Goal: Task Accomplishment & Management: Use online tool/utility

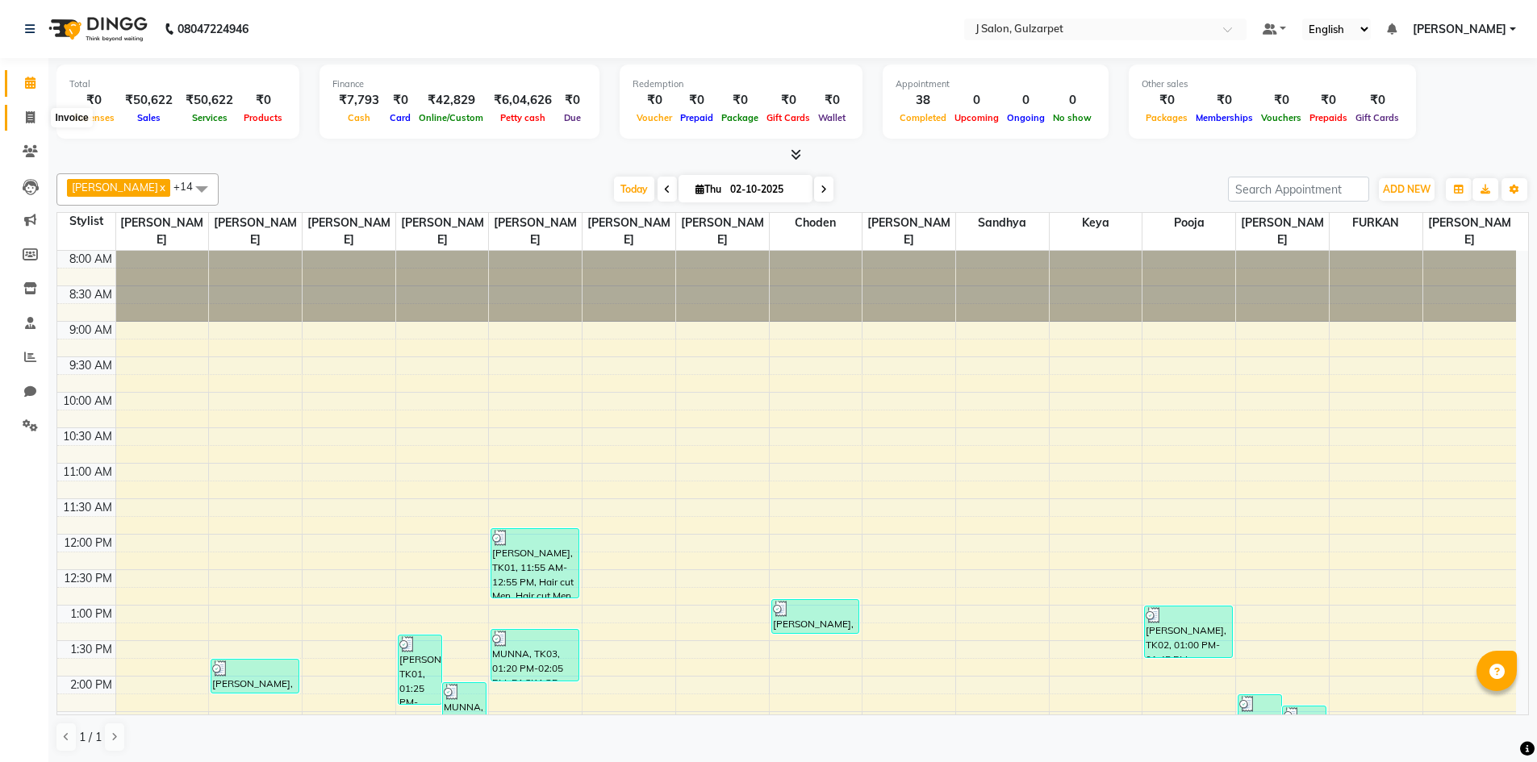
click at [22, 113] on span at bounding box center [30, 118] width 28 height 19
select select "8558"
select select "service"
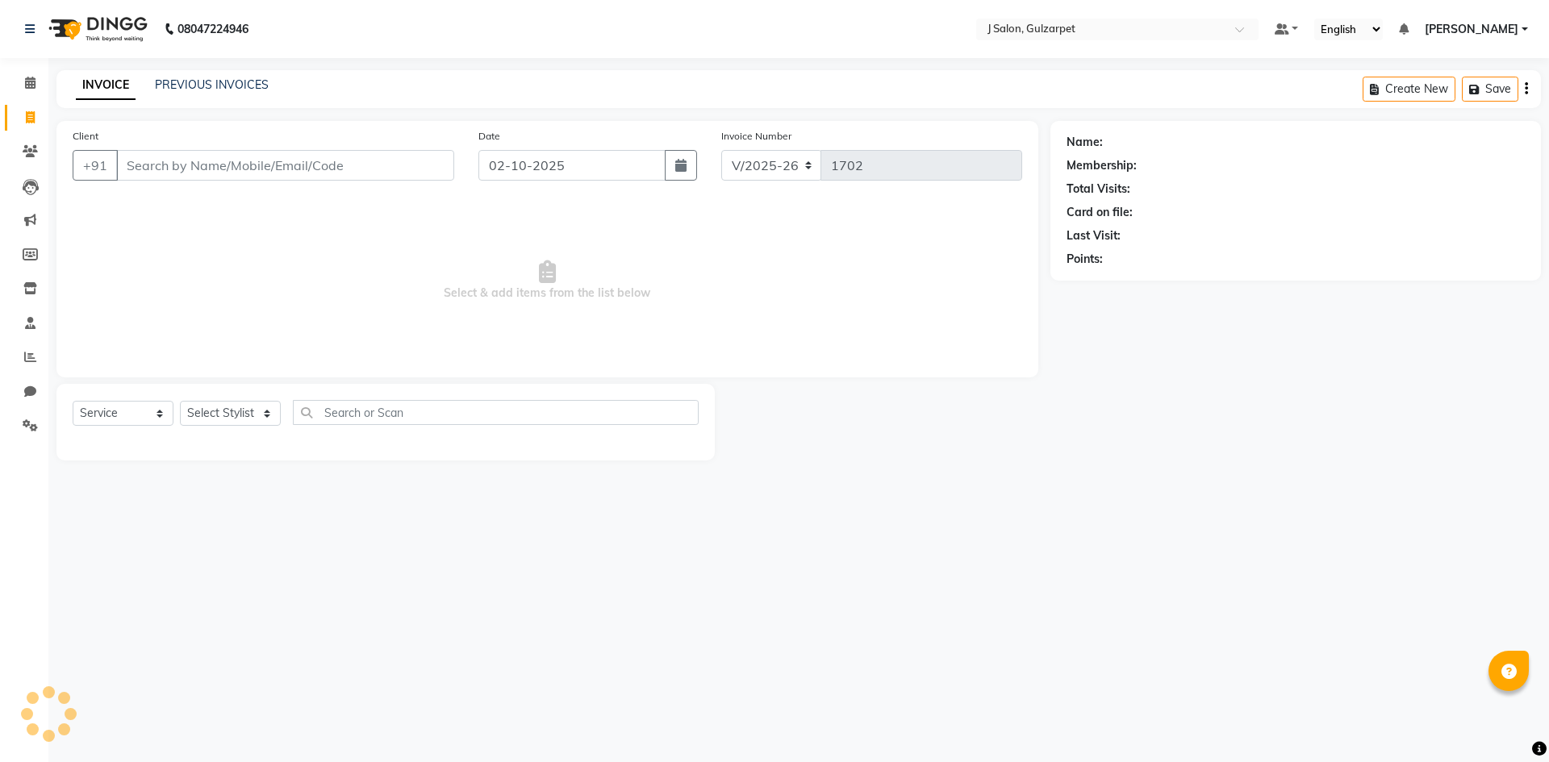
click at [237, 166] on input "Client" at bounding box center [285, 165] width 338 height 31
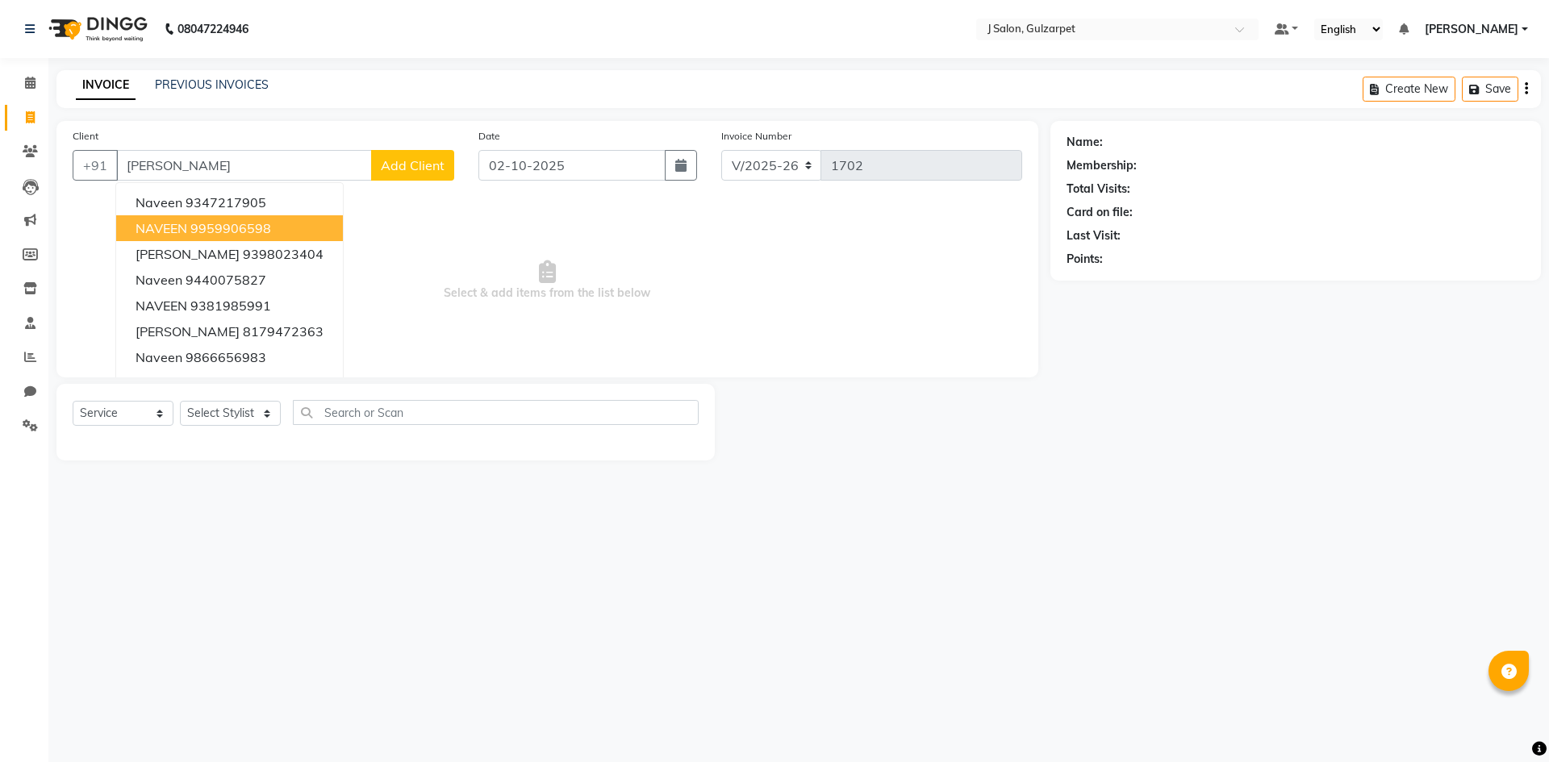
click at [231, 222] on ngb-highlight "9959906598" at bounding box center [230, 228] width 81 height 16
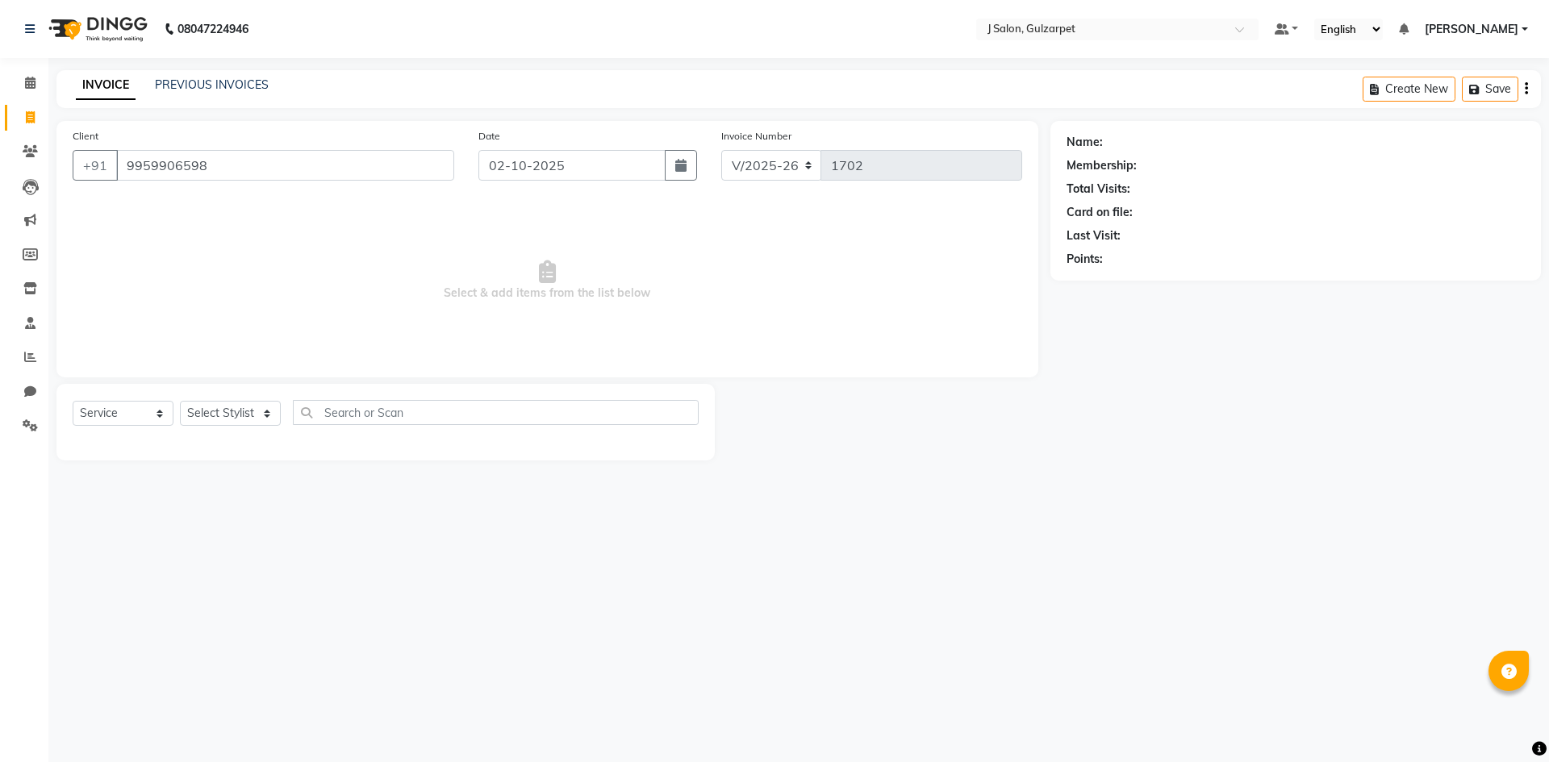
type input "9959906598"
click at [252, 409] on select "Select Stylist Admin [PERSON_NAME] [PERSON_NAME] Gulfam [PERSON_NAME] [PERSON_N…" at bounding box center [230, 413] width 101 height 25
click at [180, 401] on select "Select Stylist Admin [PERSON_NAME] [PERSON_NAME] Gulfam [PERSON_NAME] [PERSON_N…" at bounding box center [230, 413] width 101 height 25
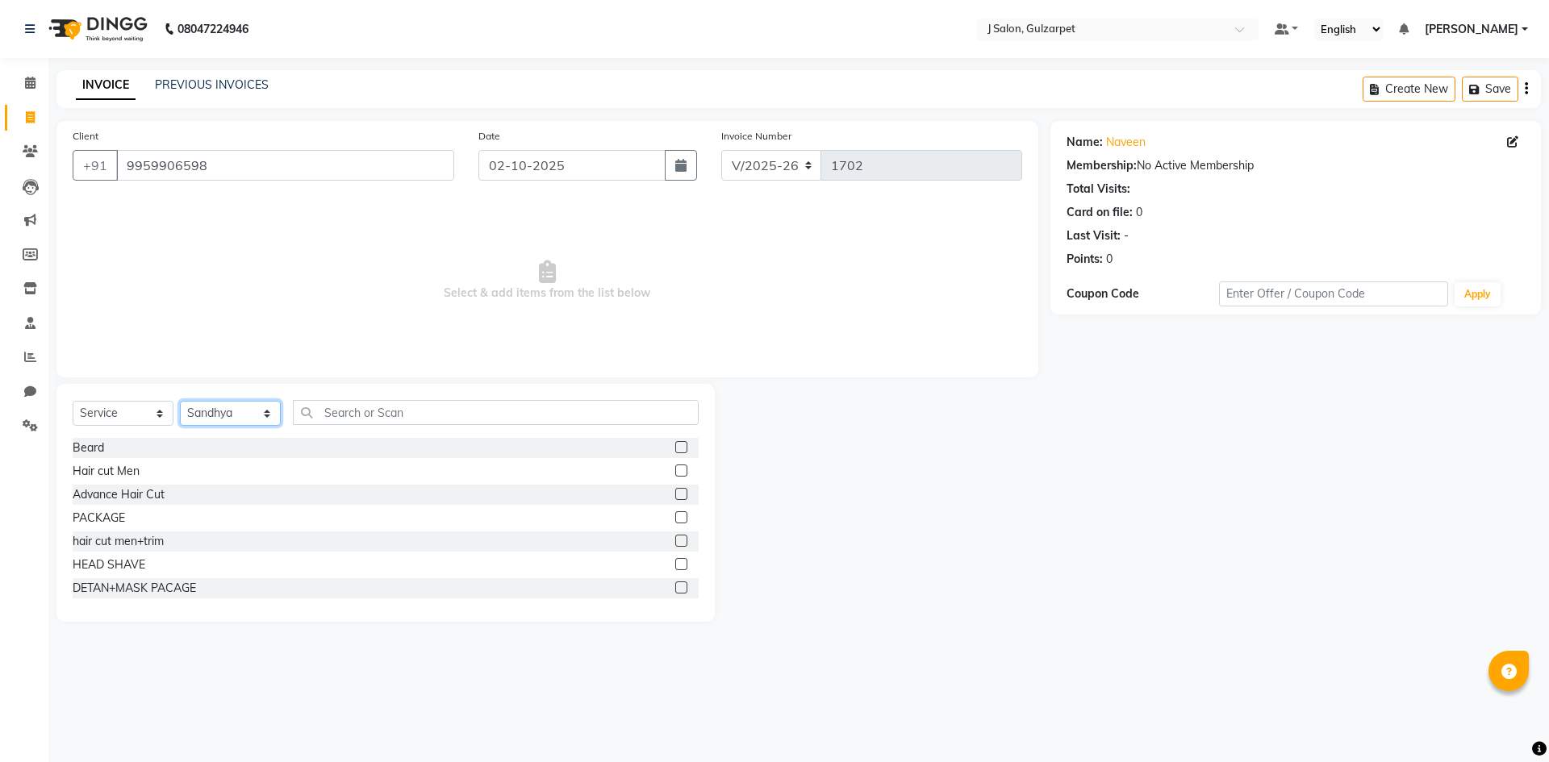
drag, startPoint x: 236, startPoint y: 408, endPoint x: 223, endPoint y: 415, distance: 14.4
click at [236, 410] on select "Select Stylist Admin [PERSON_NAME] [PERSON_NAME] Gulfam [PERSON_NAME] [PERSON_N…" at bounding box center [230, 413] width 101 height 25
select select "84894"
click at [180, 401] on select "Select Stylist Admin [PERSON_NAME] [PERSON_NAME] Gulfam [PERSON_NAME] [PERSON_N…" at bounding box center [230, 413] width 101 height 25
click at [675, 511] on div at bounding box center [686, 518] width 23 height 20
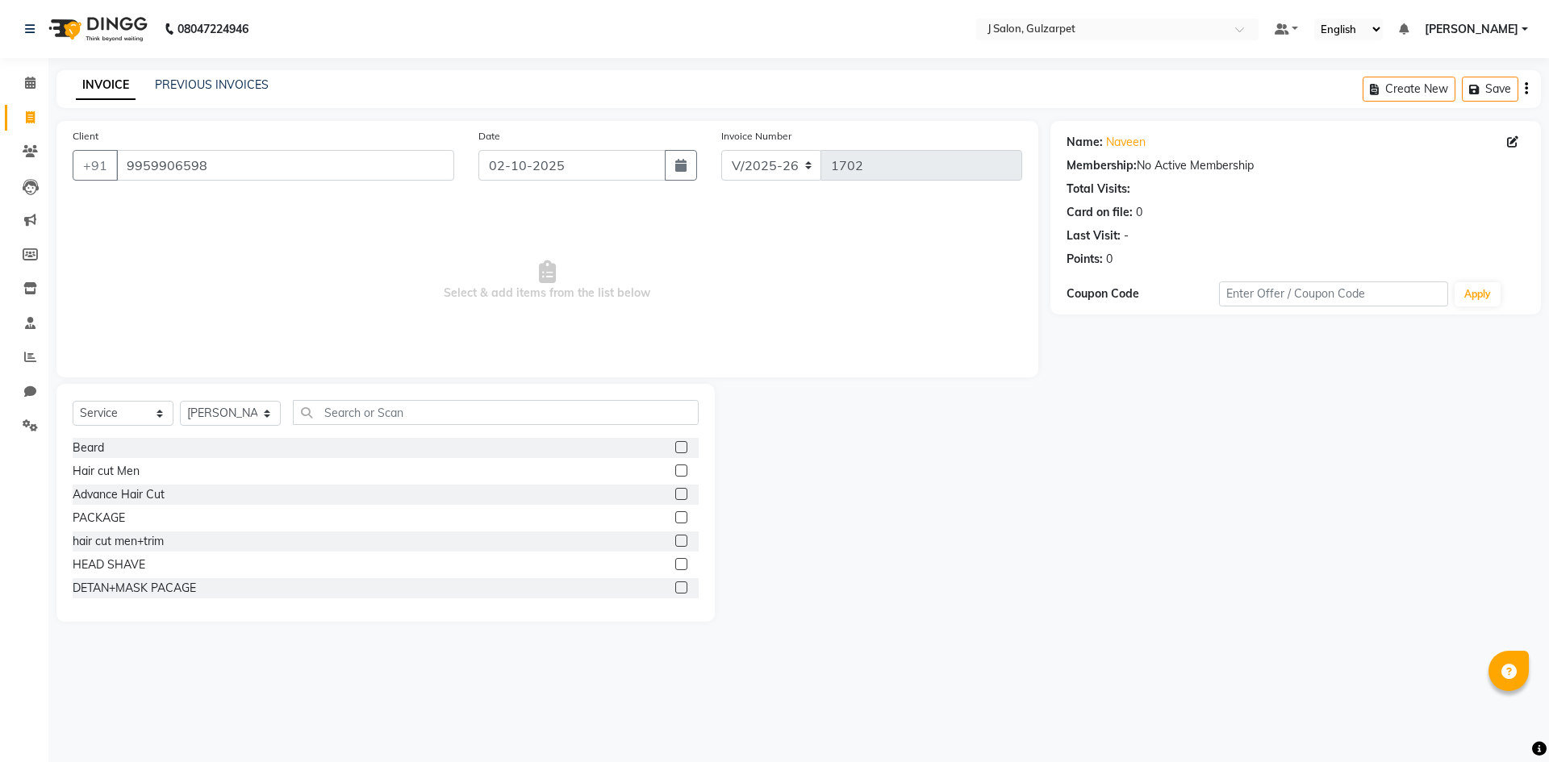
click at [675, 515] on label at bounding box center [681, 518] width 12 height 12
click at [675, 515] on input "checkbox" at bounding box center [680, 518] width 10 height 10
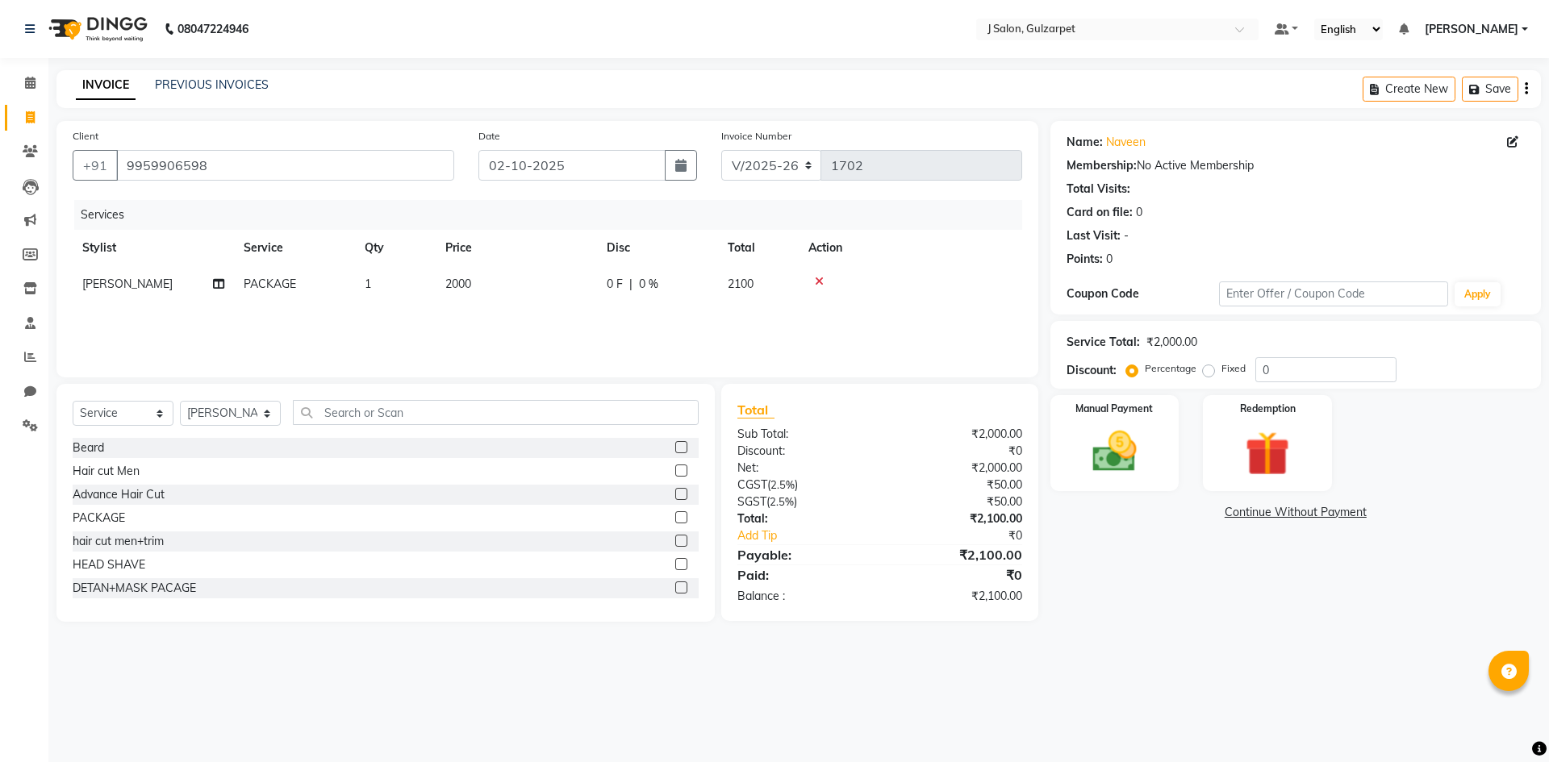
checkbox input "false"
click at [446, 280] on span "2000" at bounding box center [458, 284] width 26 height 15
select select "84894"
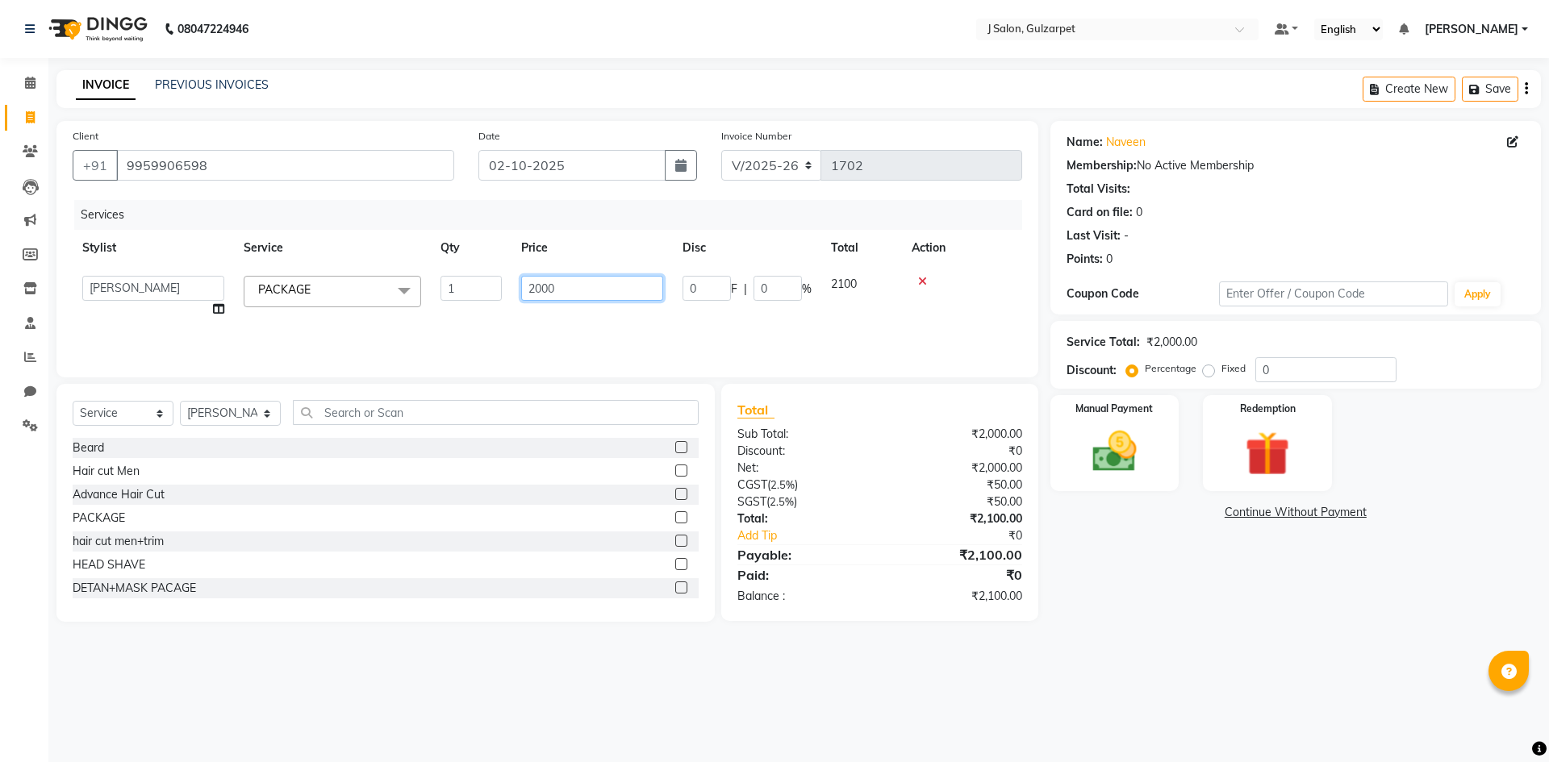
click at [533, 289] on input "2000" at bounding box center [592, 288] width 142 height 25
type input "7000"
click at [211, 424] on select "Select Stylist Admin [PERSON_NAME] [PERSON_NAME] Gulfam [PERSON_NAME] [PERSON_N…" at bounding box center [230, 413] width 101 height 25
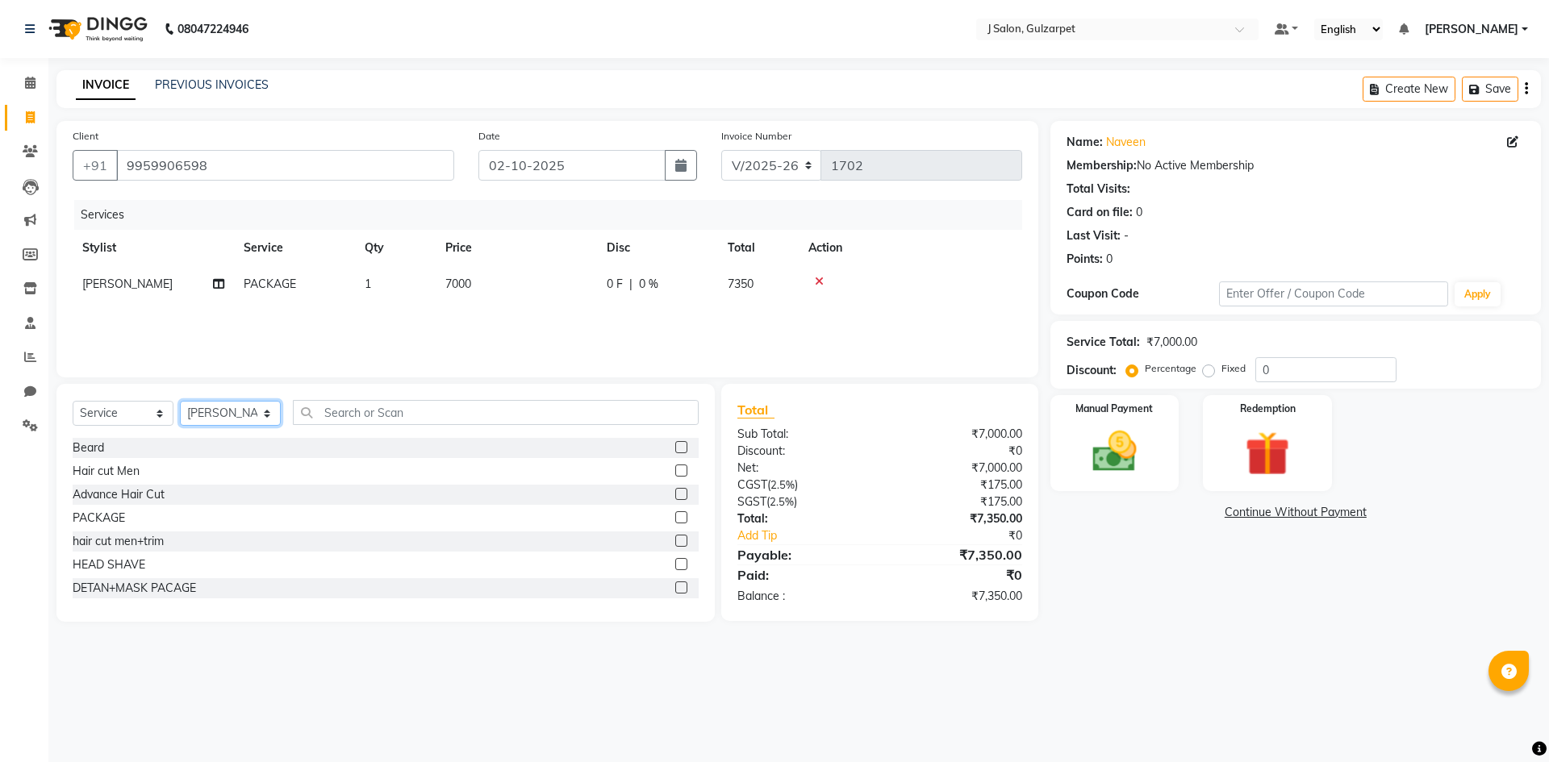
select select "84900"
click at [180, 401] on select "Select Stylist Admin [PERSON_NAME] [PERSON_NAME] Gulfam [PERSON_NAME] [PERSON_N…" at bounding box center [230, 413] width 101 height 25
click at [675, 518] on label at bounding box center [681, 518] width 12 height 12
click at [675, 518] on input "checkbox" at bounding box center [680, 518] width 10 height 10
checkbox input "false"
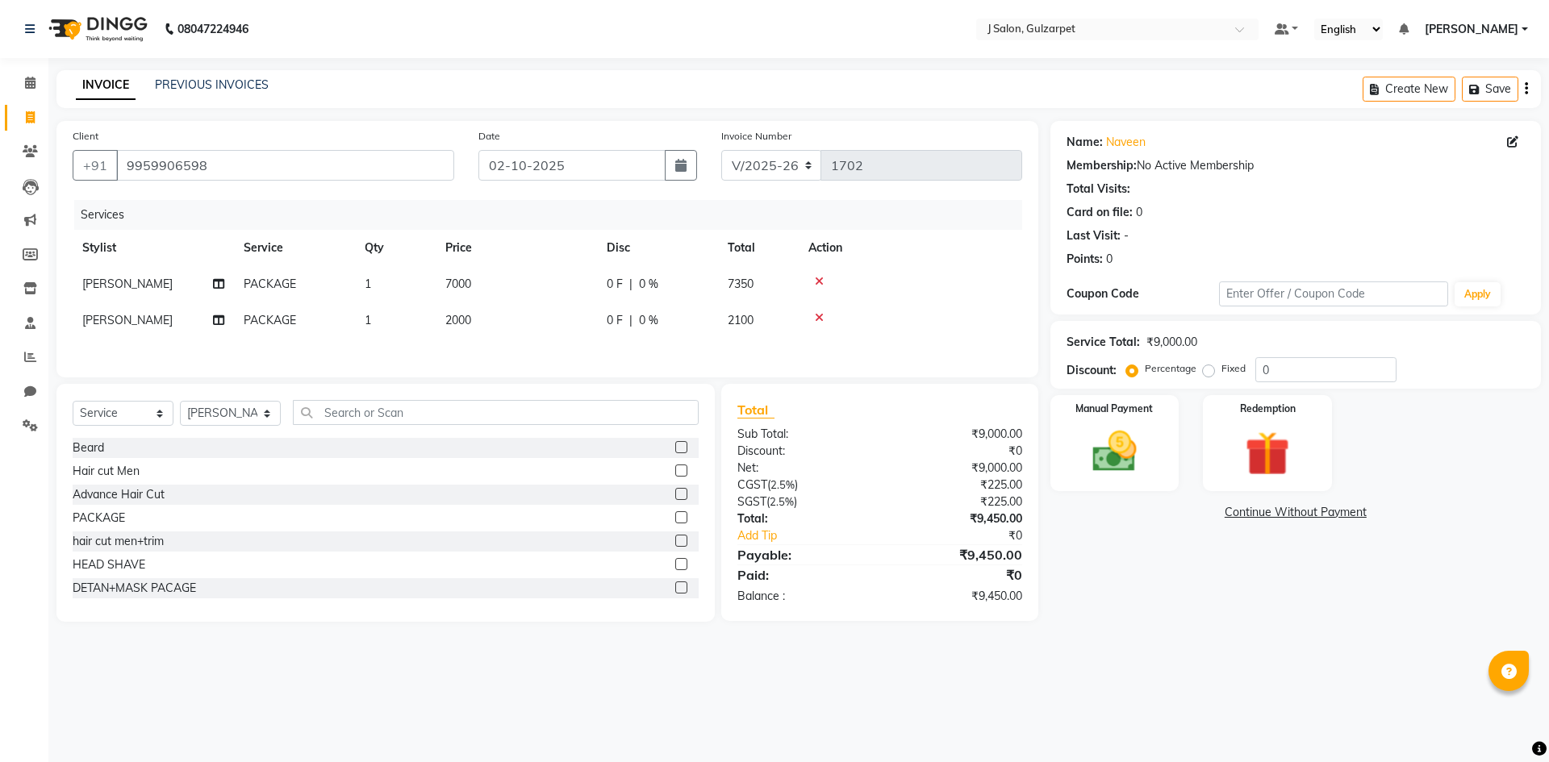
click at [486, 324] on td "2000" at bounding box center [516, 321] width 161 height 36
select select "84900"
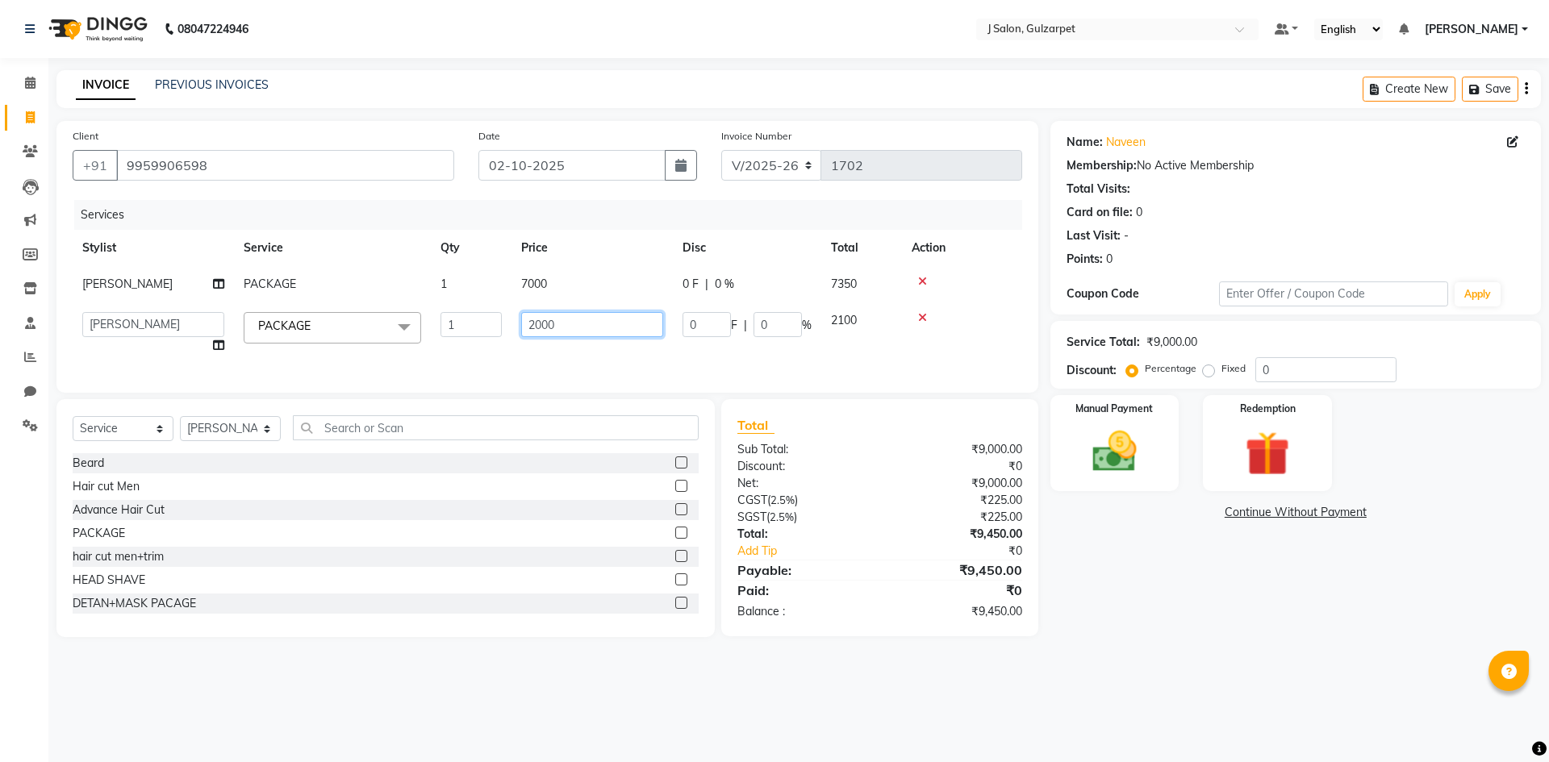
click at [607, 330] on input "2000" at bounding box center [592, 324] width 142 height 25
type input "2"
type input "850"
click at [1288, 361] on input "0" at bounding box center [1325, 369] width 141 height 25
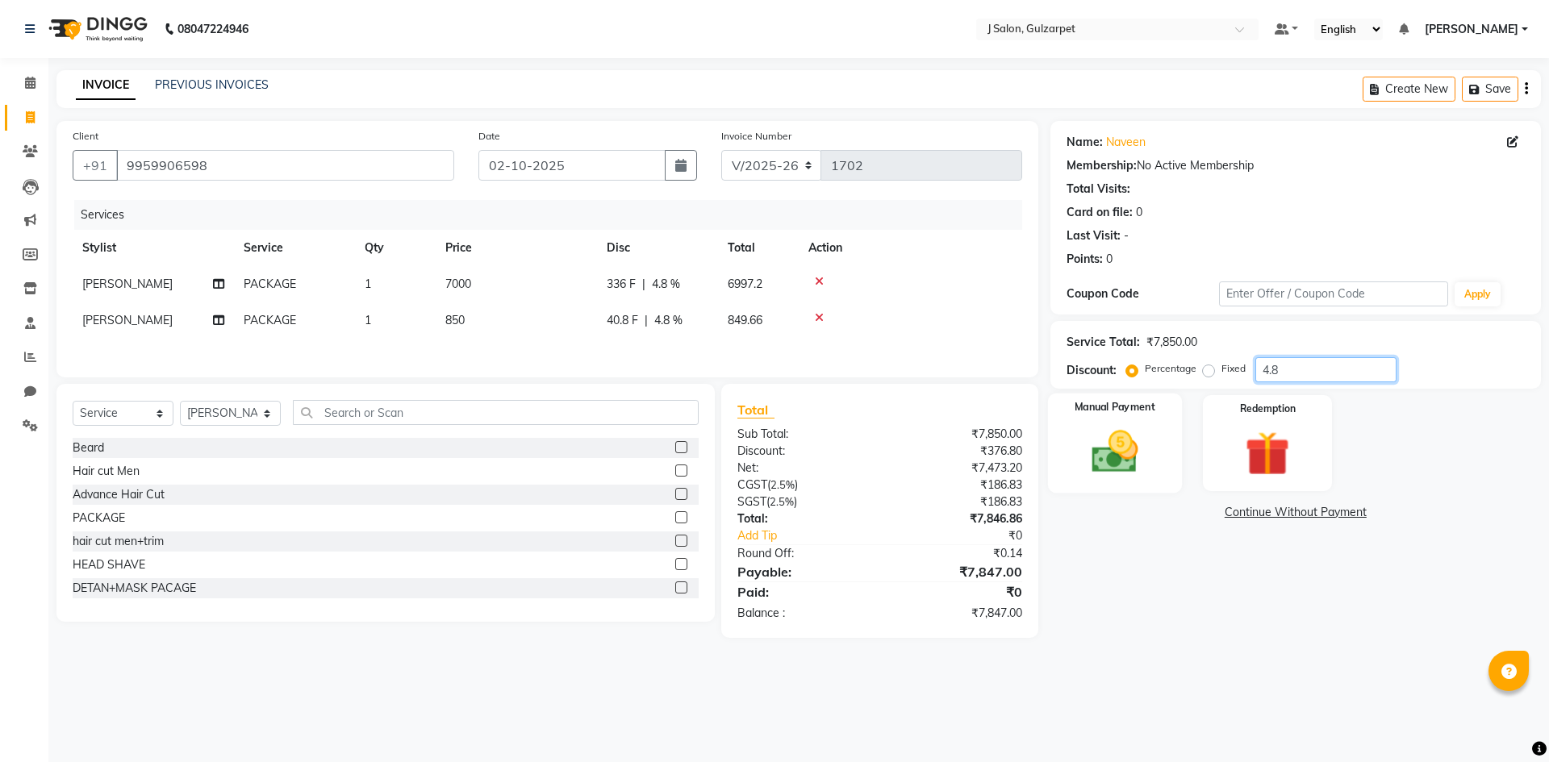
type input "4.8"
click at [1135, 424] on div "Manual Payment" at bounding box center [1114, 443] width 134 height 99
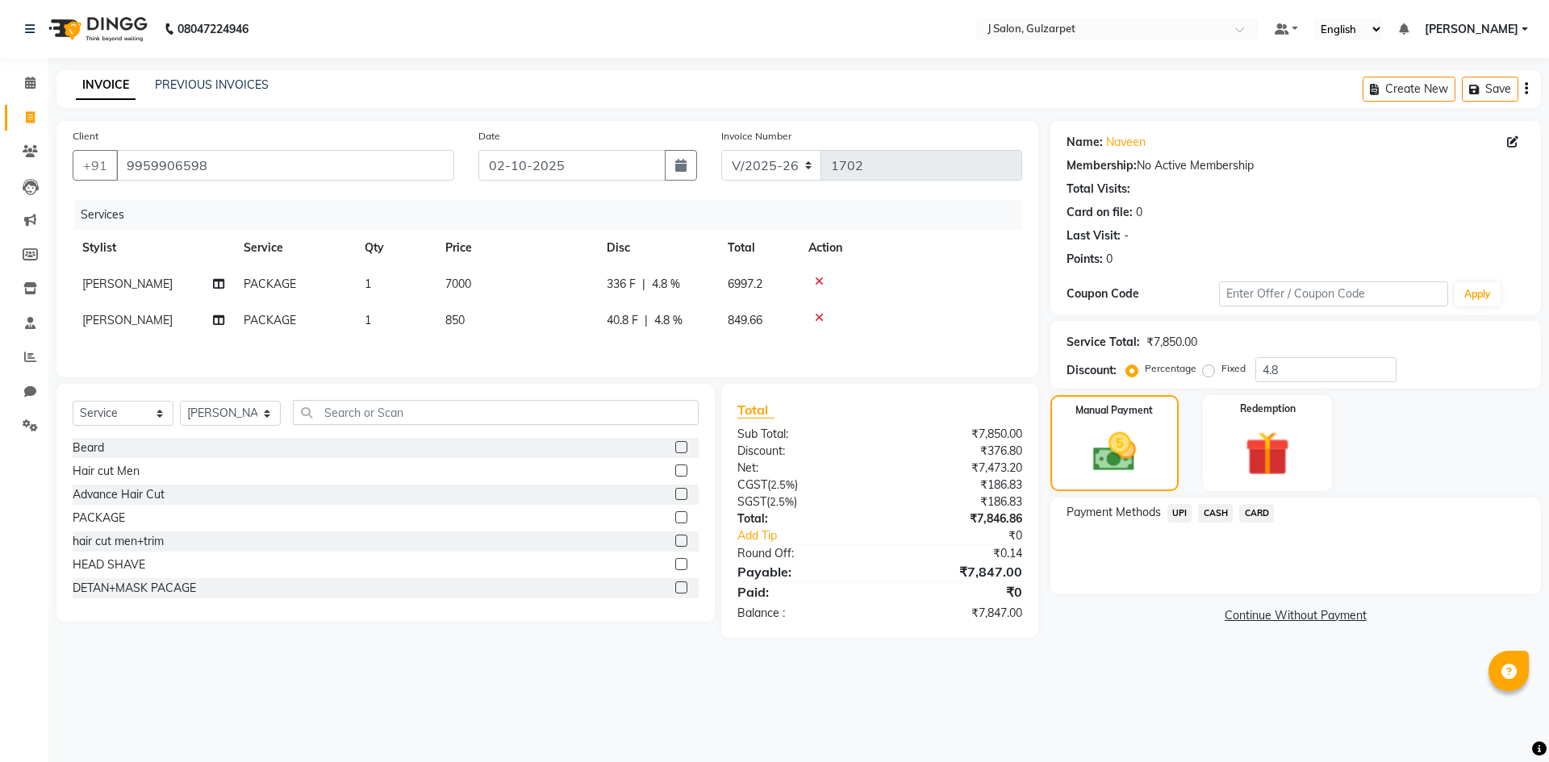
click at [1213, 511] on span "CASH" at bounding box center [1215, 513] width 35 height 19
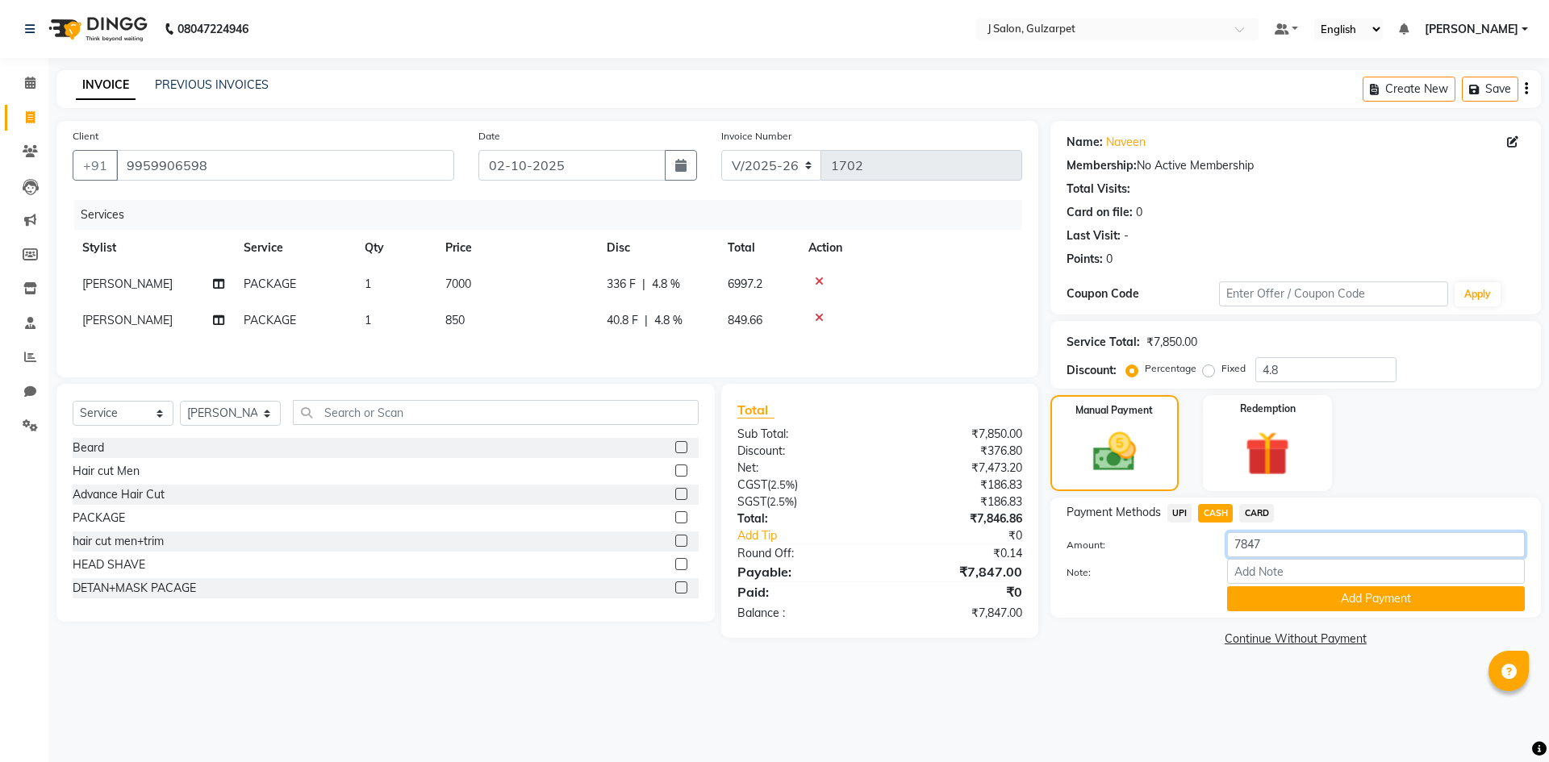
click at [1264, 537] on input "7847" at bounding box center [1376, 544] width 298 height 25
type input "7"
type input "850"
click at [1384, 588] on button "Add Payment" at bounding box center [1376, 599] width 298 height 25
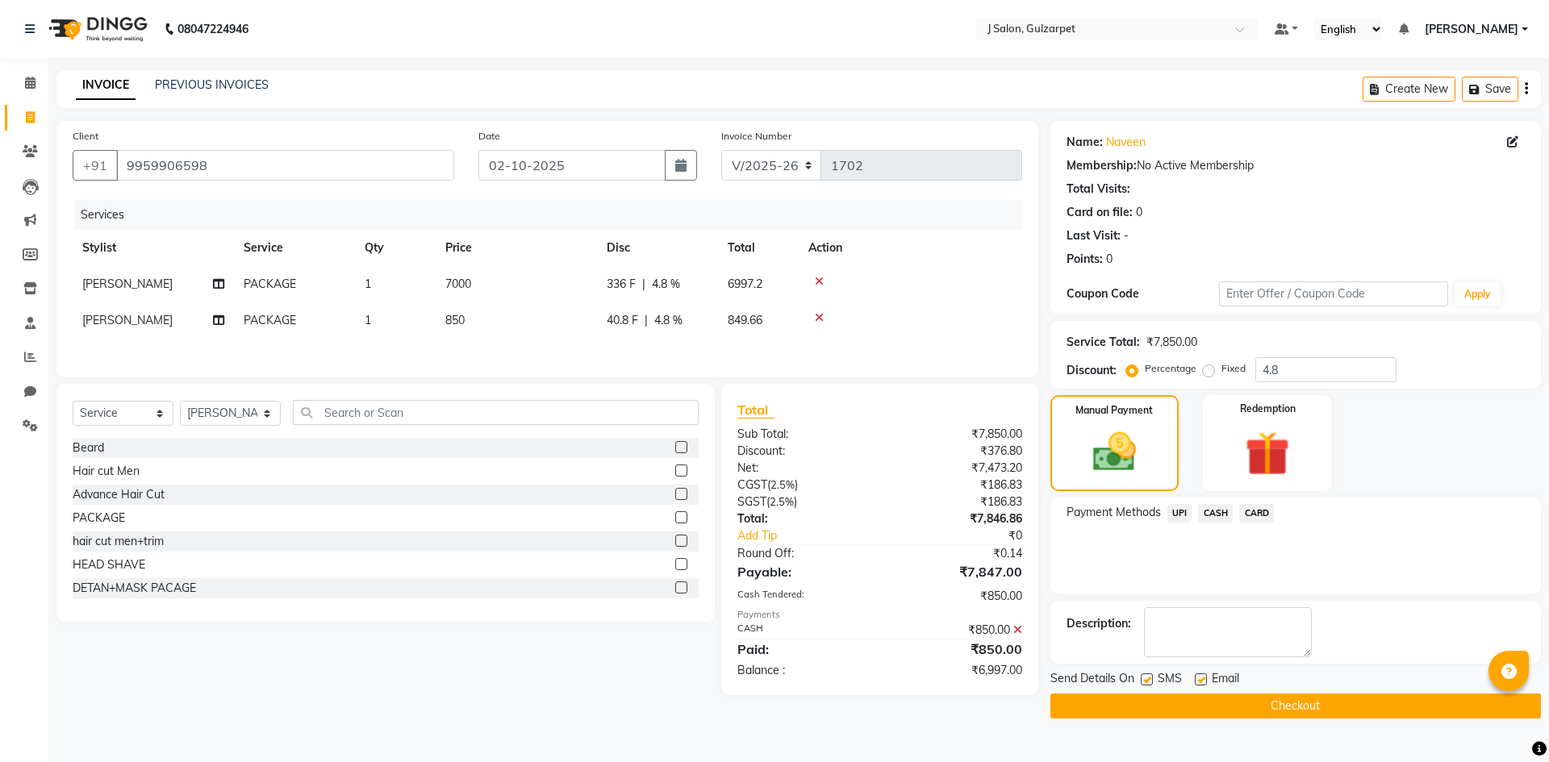
click at [1184, 509] on span "UPI" at bounding box center [1179, 513] width 25 height 19
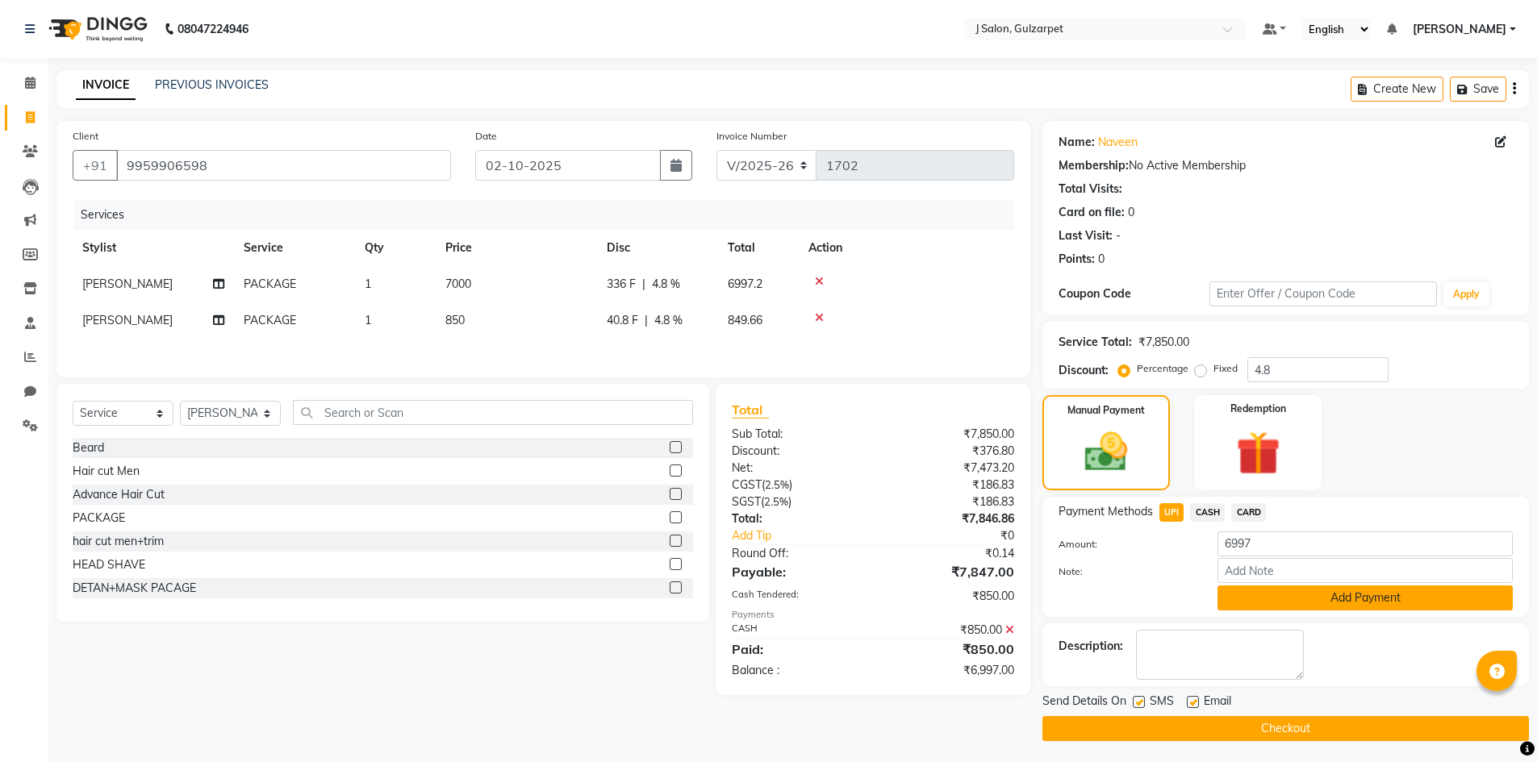
click at [1373, 600] on button "Add Payment" at bounding box center [1364, 598] width 295 height 25
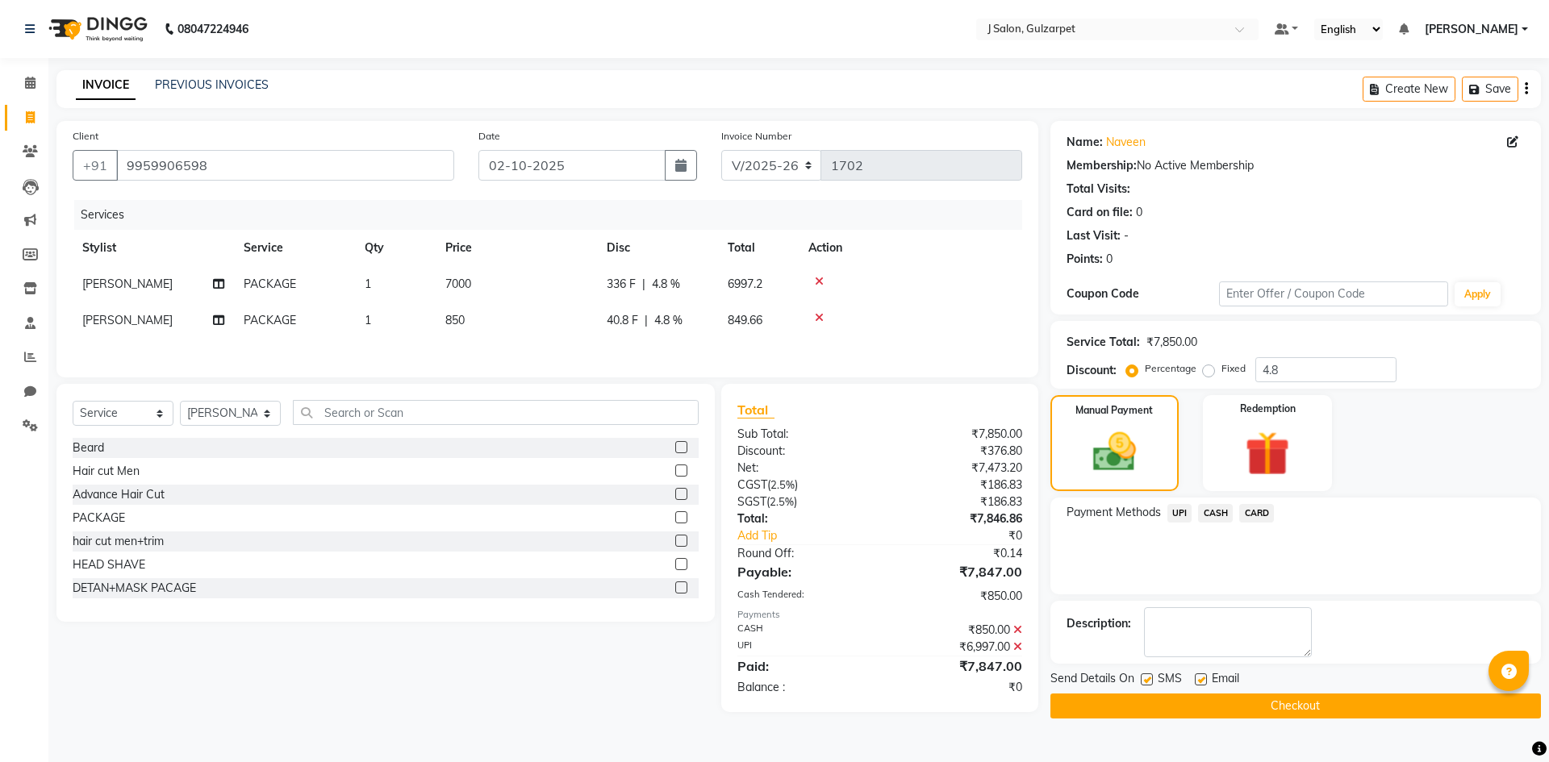
click at [1345, 694] on button "Checkout" at bounding box center [1295, 706] width 491 height 25
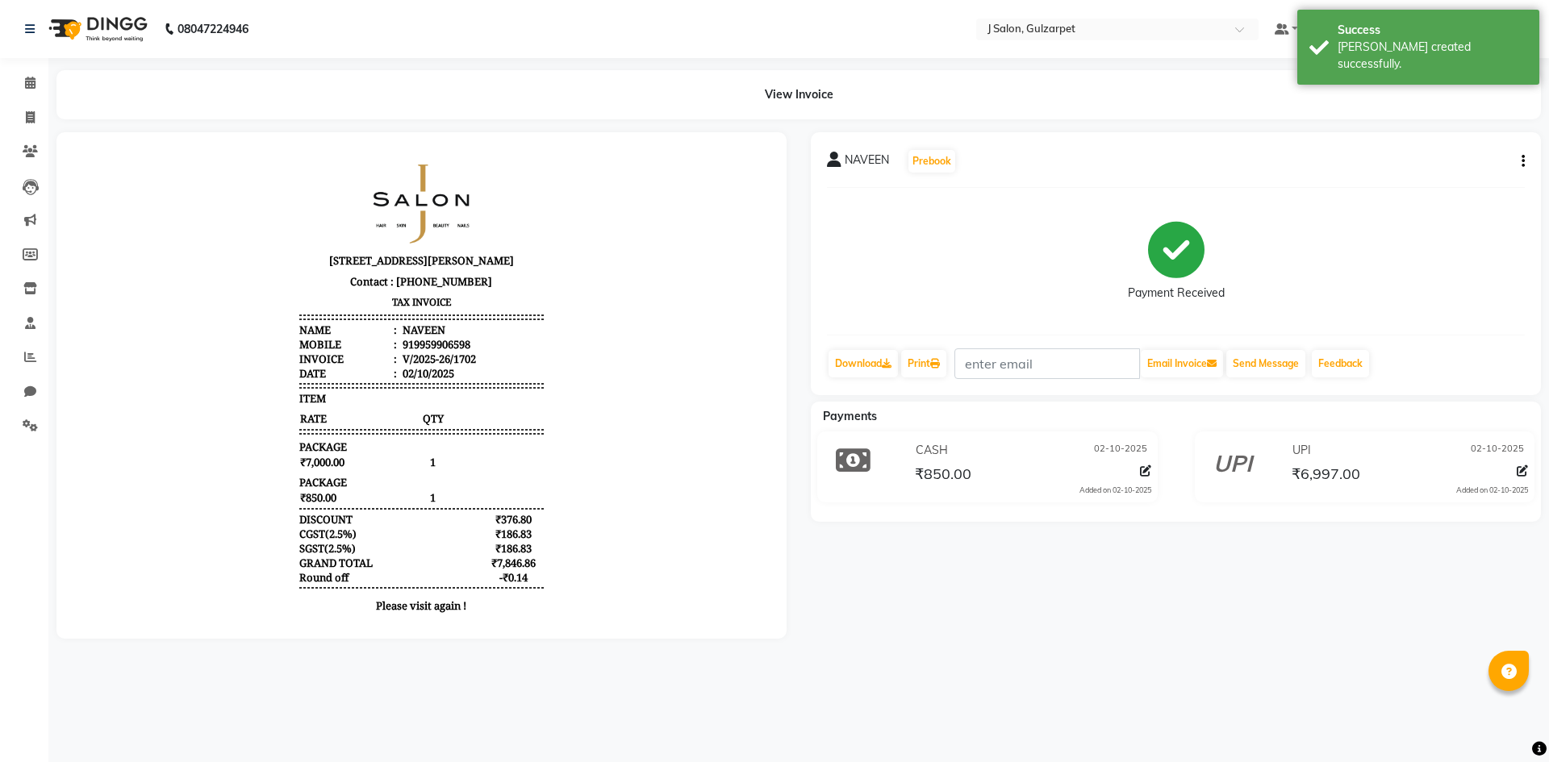
select select "service"
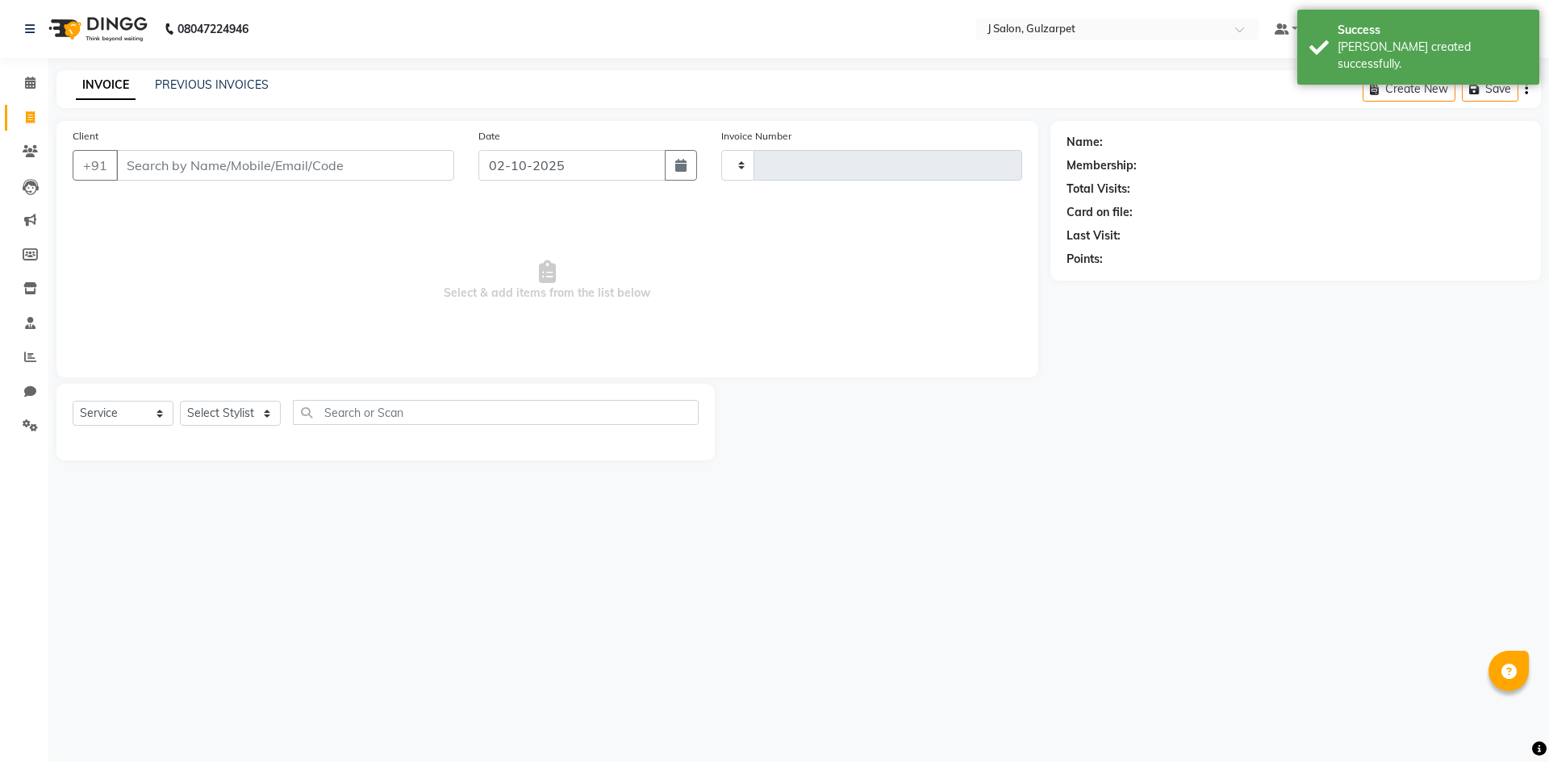
type input "1703"
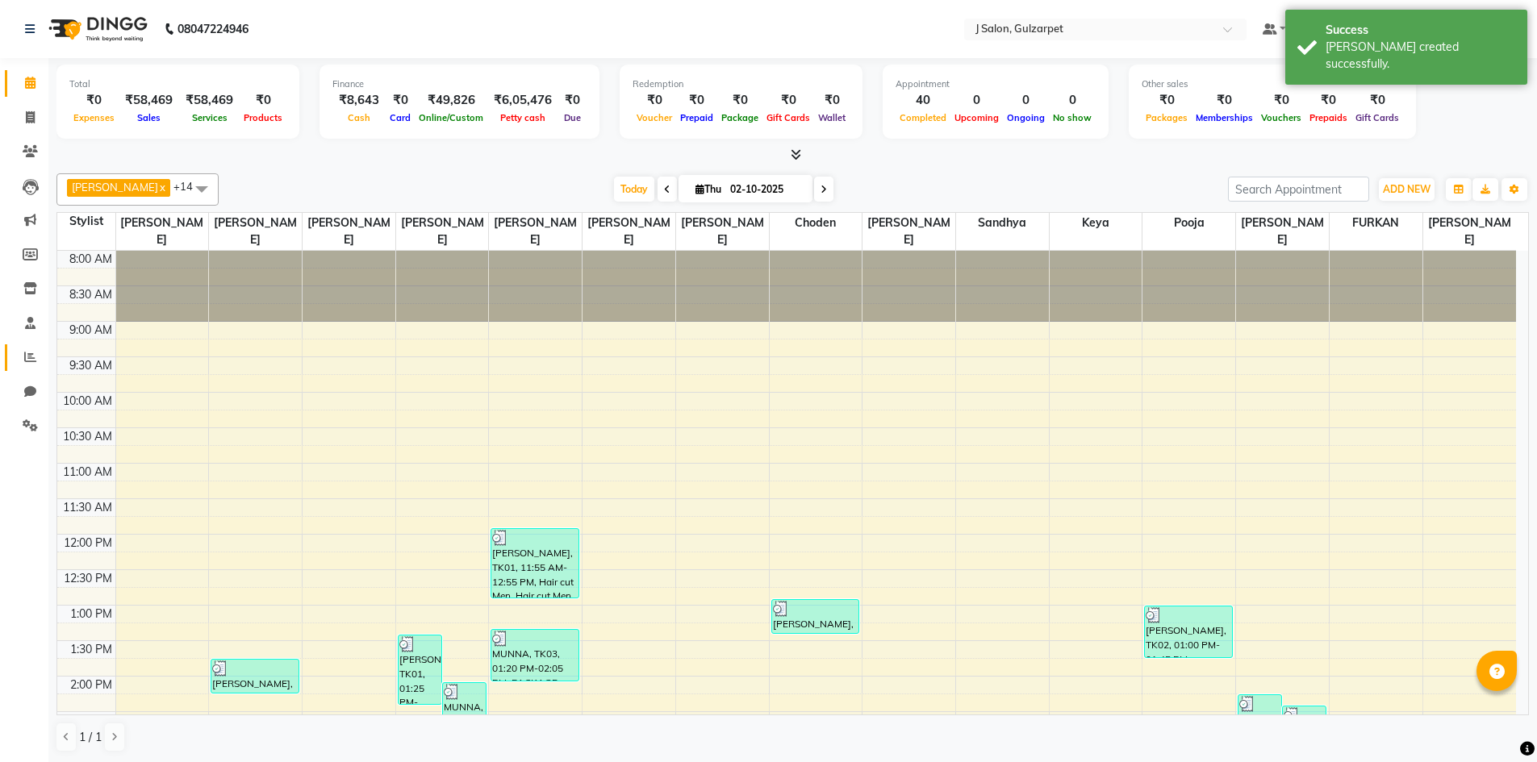
click at [26, 348] on link "Reports" at bounding box center [24, 357] width 39 height 27
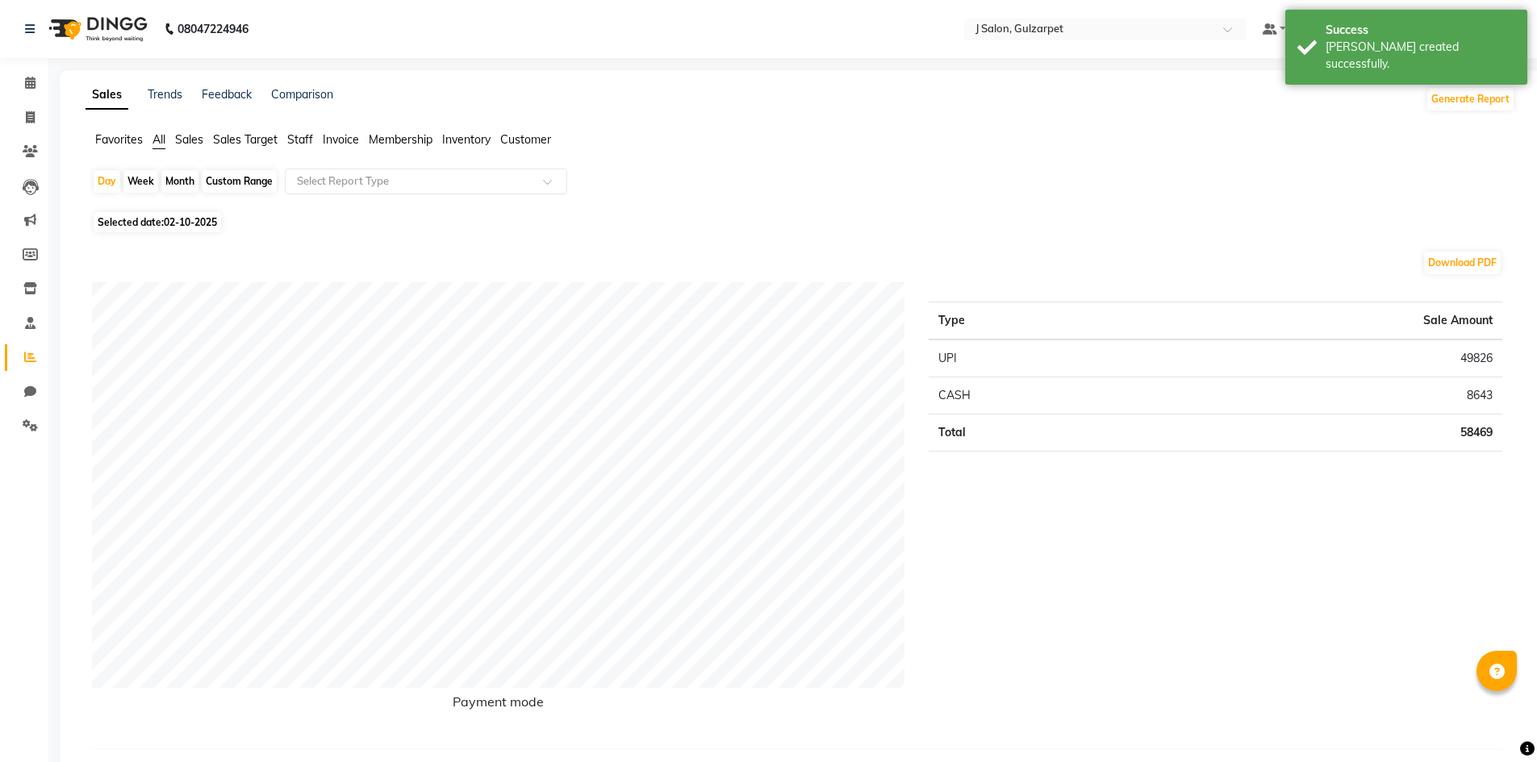
click at [303, 136] on span "Staff" at bounding box center [300, 139] width 26 height 15
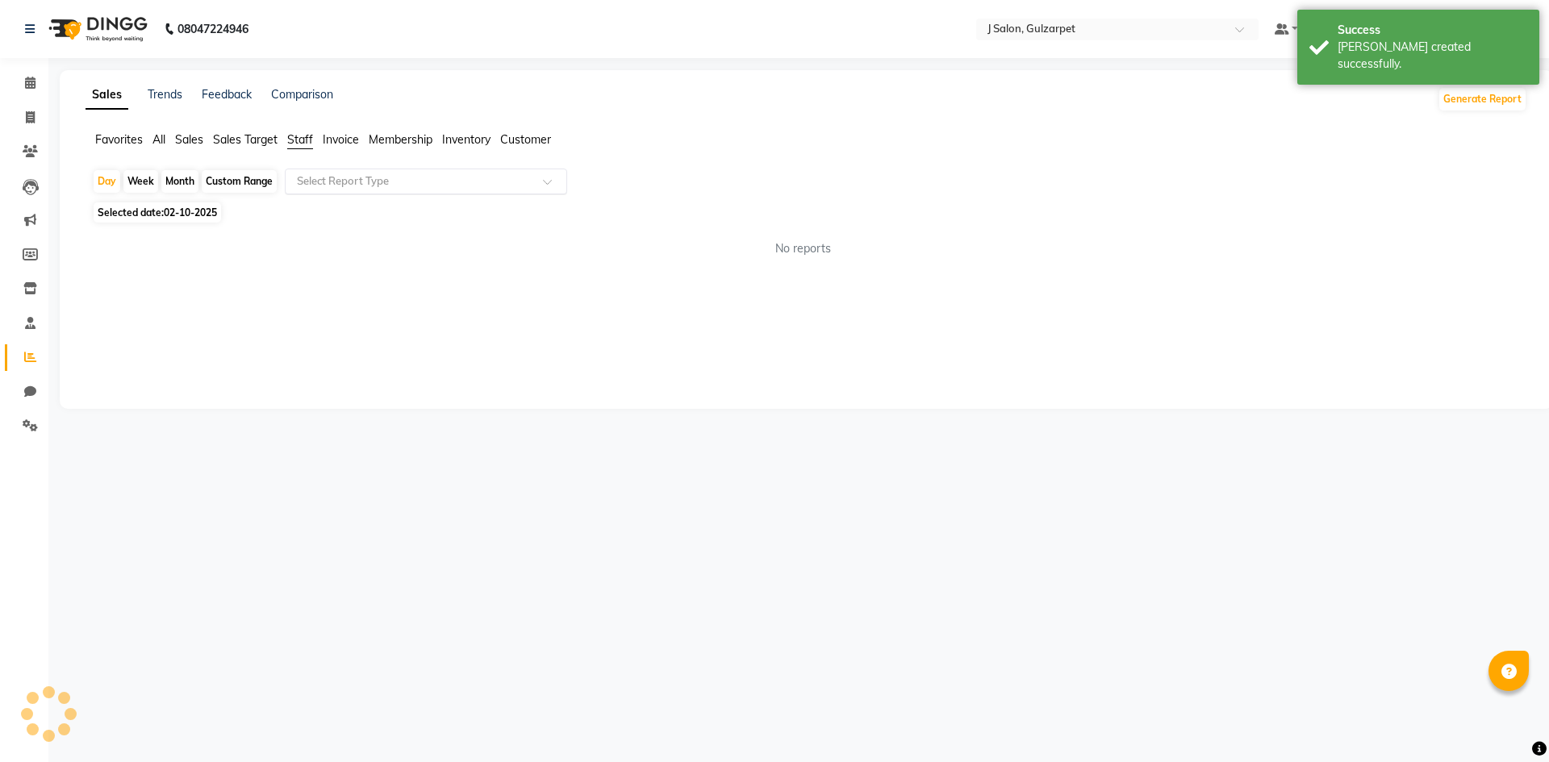
click at [372, 185] on input "text" at bounding box center [410, 181] width 232 height 16
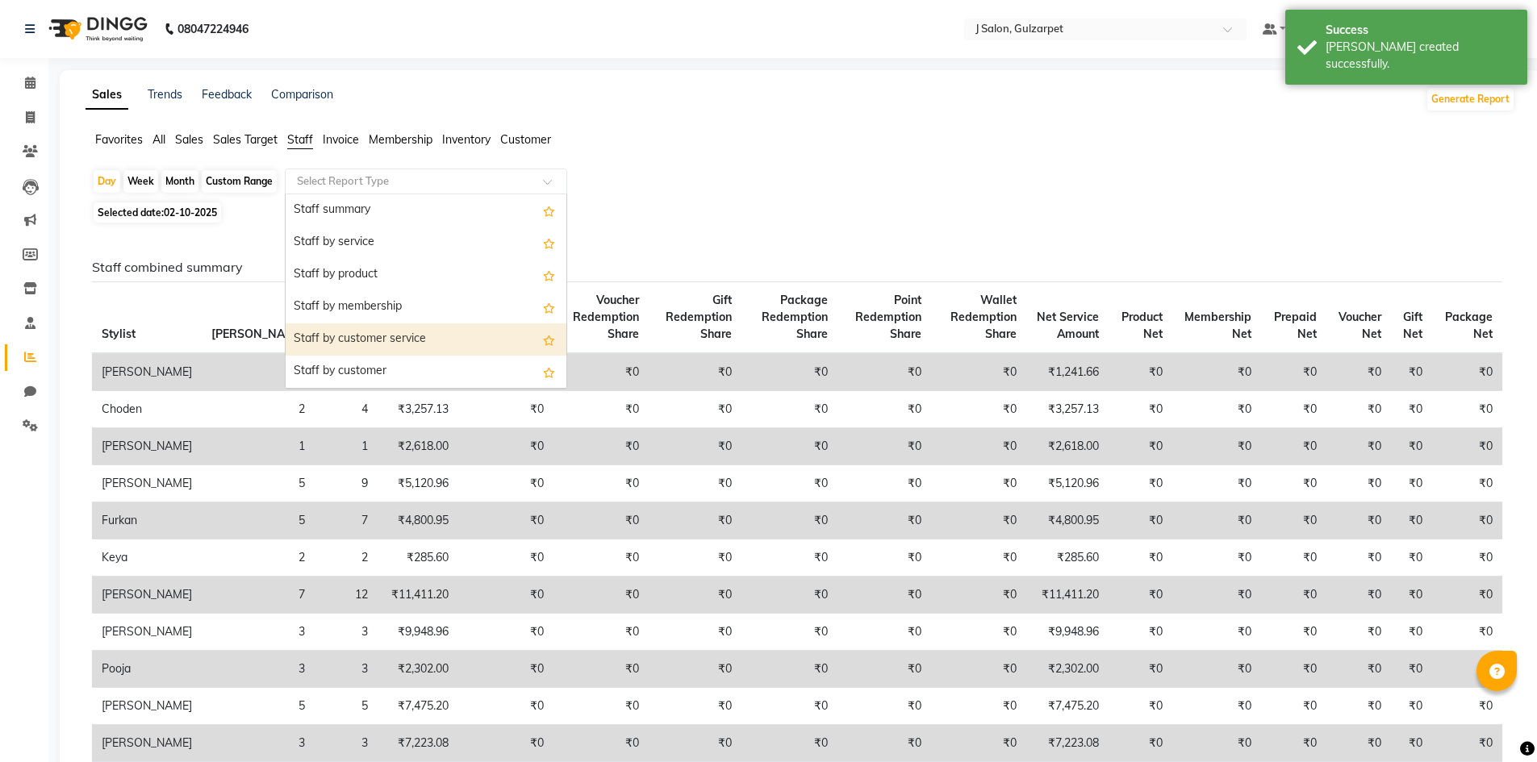
click at [376, 331] on div "Staff by customer service" at bounding box center [426, 340] width 281 height 32
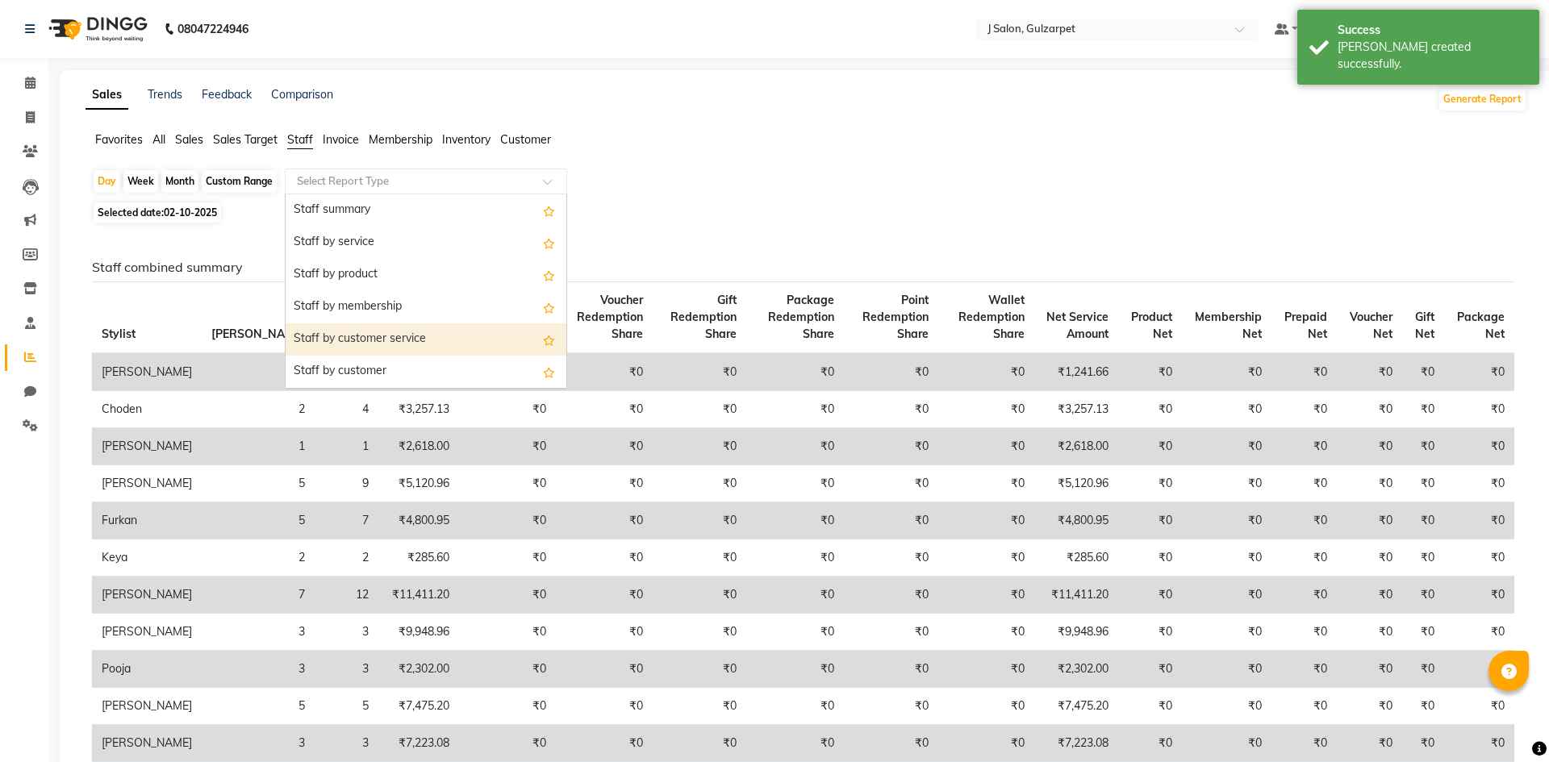
select select "full_report"
select select "csv"
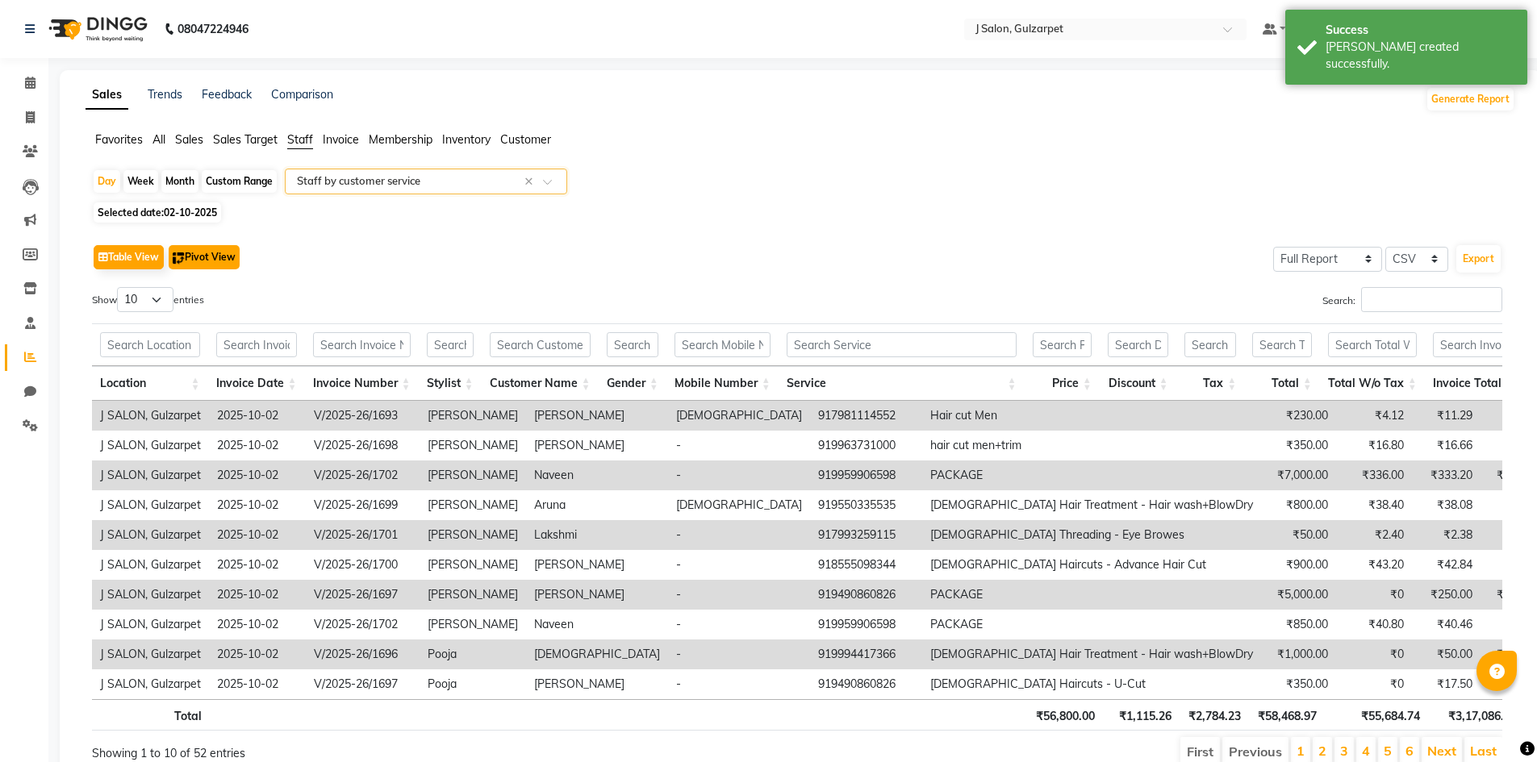
click at [202, 254] on button "Pivot View" at bounding box center [204, 257] width 71 height 24
select select "full_report"
select select "csv"
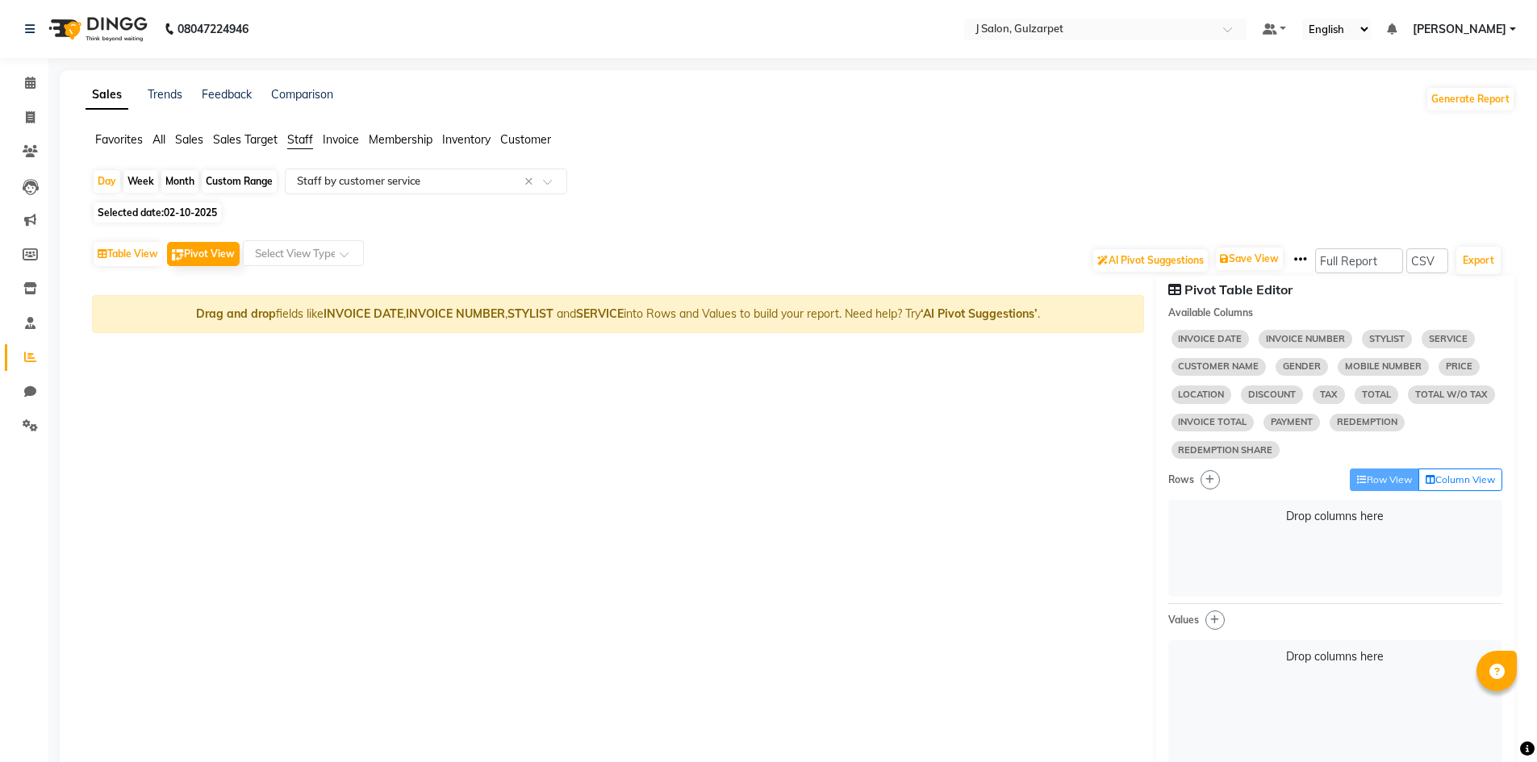
select select "10"
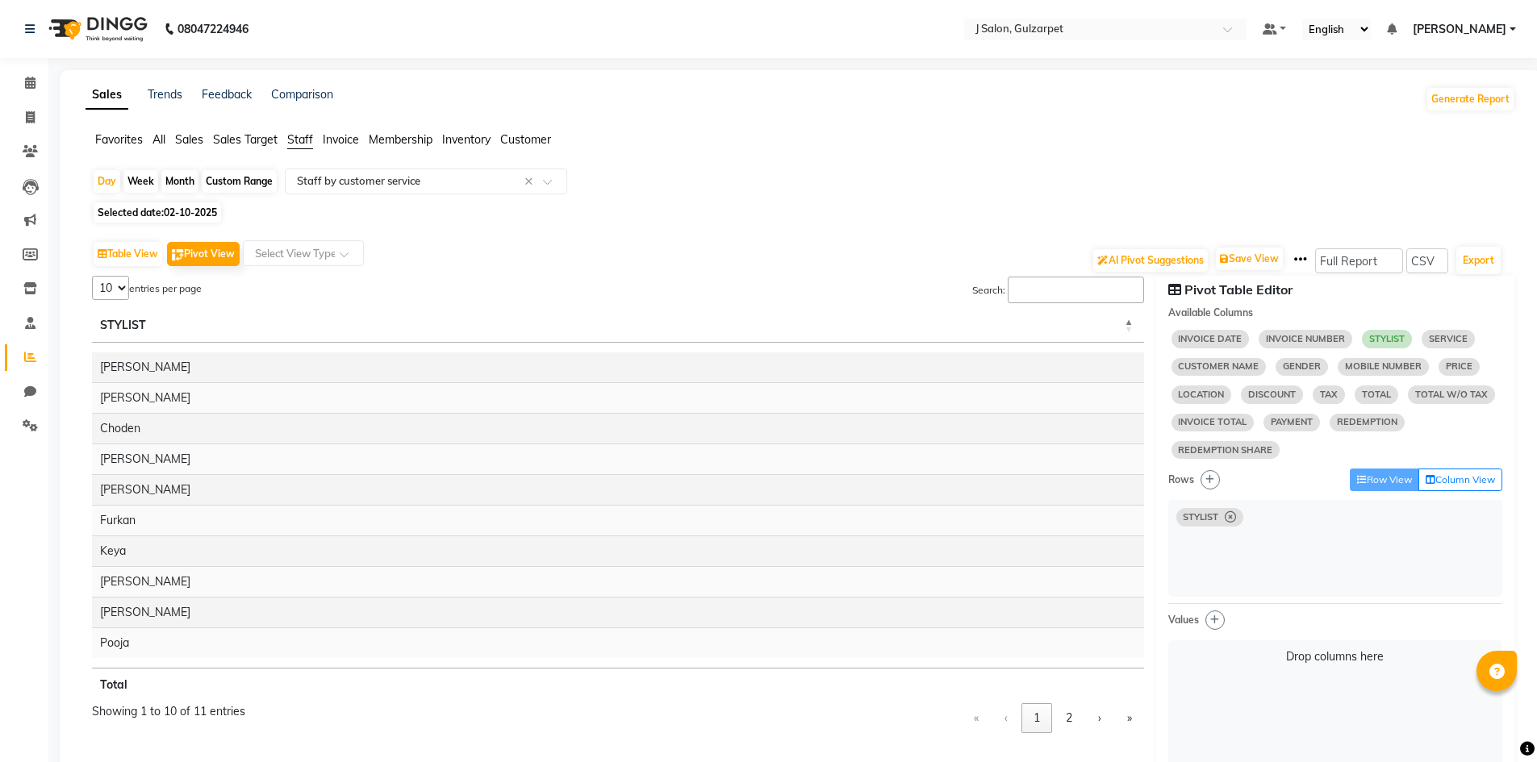
select select "10"
select select "sum"
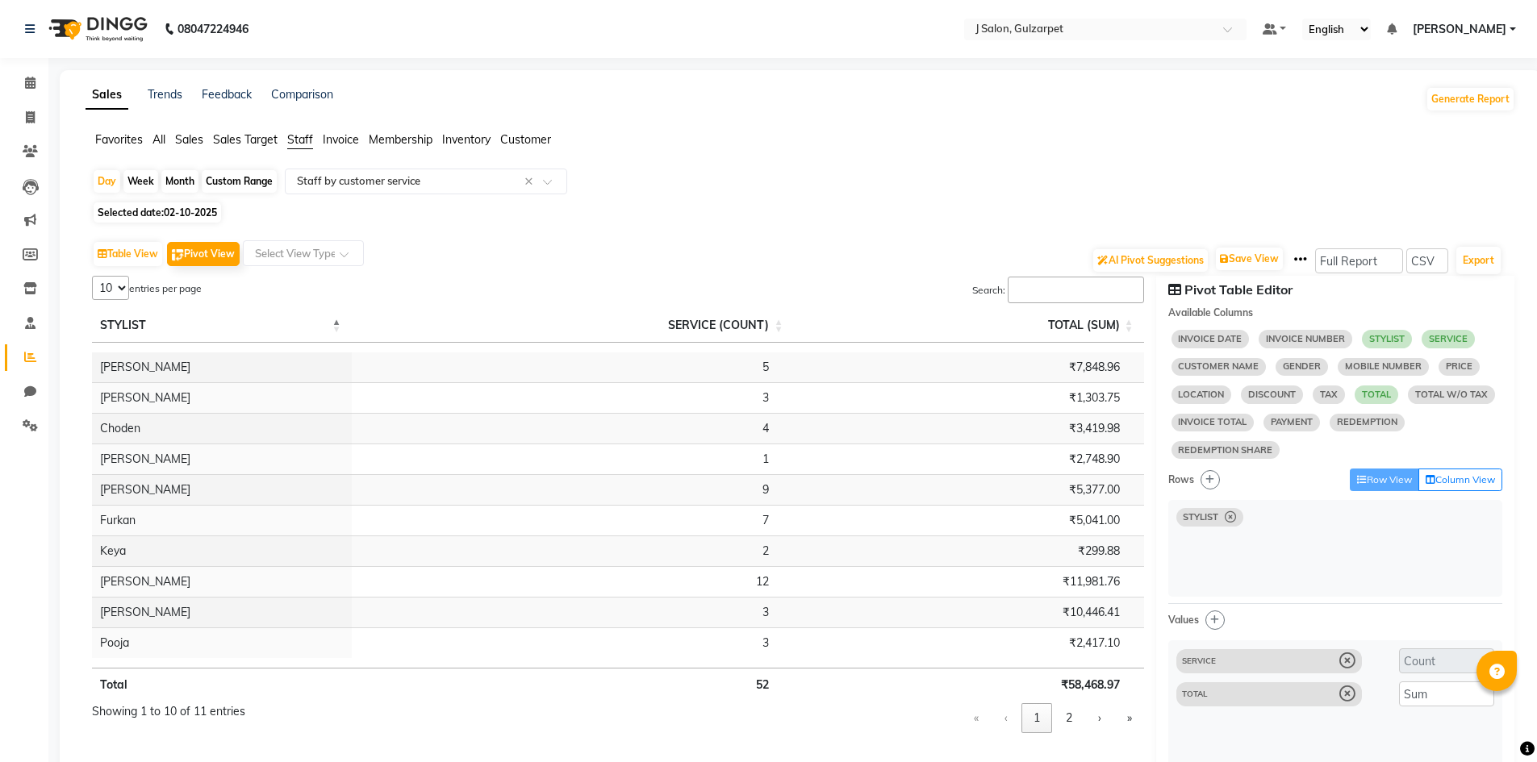
click at [104, 292] on select "5 10 25 50 11" at bounding box center [110, 288] width 37 height 24
select select "50"
click at [92, 276] on select "5 10 25 50 11" at bounding box center [110, 288] width 37 height 24
